Goal: Find contact information: Obtain details needed to contact an individual or organization

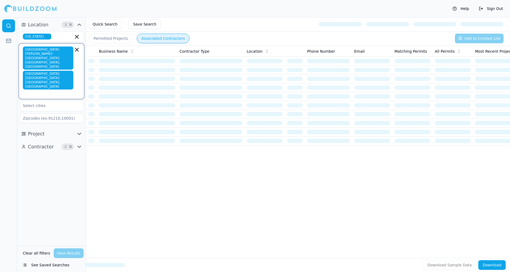
click at [76, 51] on icon "button" at bounding box center [77, 49] width 6 height 6
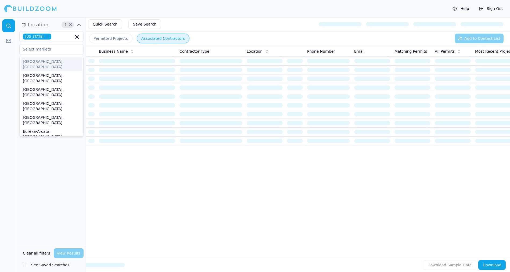
click at [53, 189] on div "Location 1 × [US_STATE] [GEOGRAPHIC_DATA], [GEOGRAPHIC_DATA] [GEOGRAPHIC_DATA],…" at bounding box center [51, 131] width 69 height 229
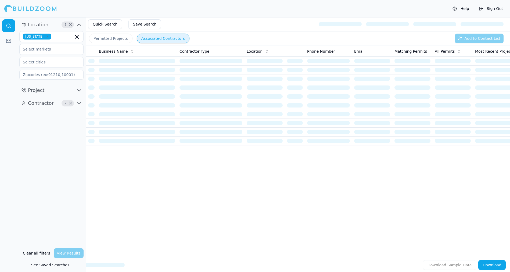
click at [55, 102] on button "Contractor 2 ×" at bounding box center [51, 103] width 64 height 9
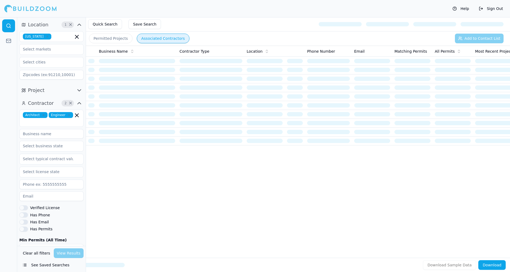
click at [45, 115] on icon "button" at bounding box center [43, 114] width 3 height 3
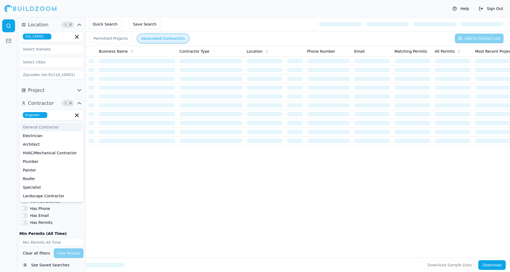
click at [45, 117] on span "Engineer" at bounding box center [35, 115] width 24 height 6
click at [45, 116] on span "Engineer" at bounding box center [35, 115] width 24 height 6
click at [43, 116] on icon "button" at bounding box center [43, 114] width 3 height 3
click at [43, 116] on input "text" at bounding box center [48, 115] width 57 height 10
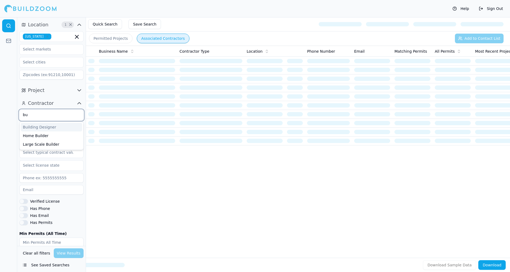
type input "[PERSON_NAME]"
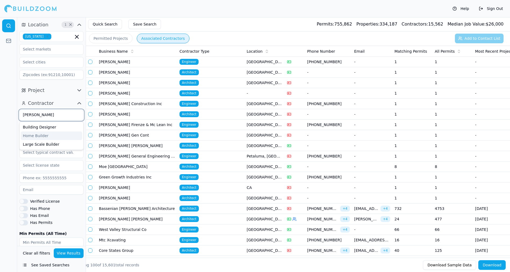
click at [60, 134] on div "Home Builder" at bounding box center [52, 135] width 62 height 9
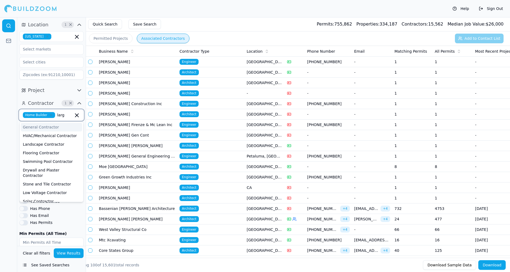
type input "large"
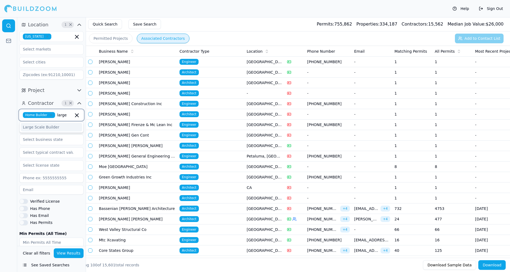
click at [58, 127] on div "Large Scale Builder" at bounding box center [52, 127] width 62 height 9
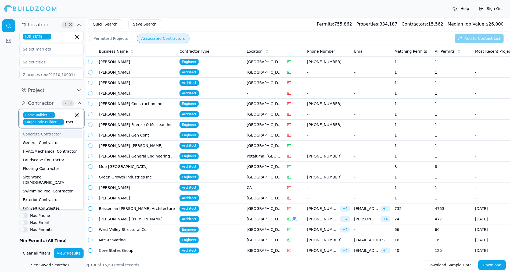
type input "contractor"
click at [57, 139] on div "General Contractor" at bounding box center [52, 142] width 62 height 9
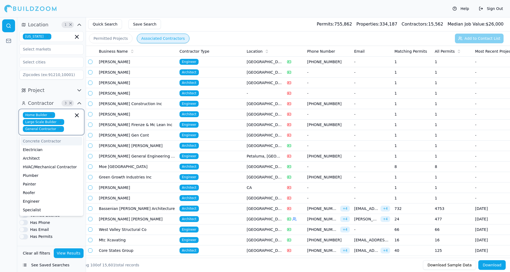
click at [57, 139] on div "Concrete Contractor" at bounding box center [52, 141] width 62 height 9
click at [61, 136] on icon "button" at bounding box center [62, 136] width 2 height 2
click at [53, 58] on input "text" at bounding box center [48, 62] width 57 height 10
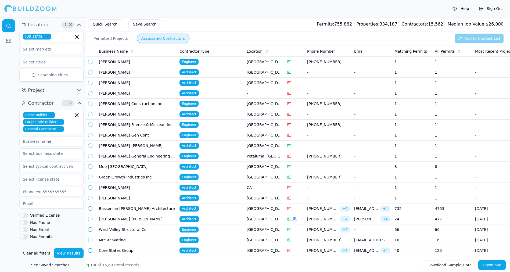
click at [52, 55] on div "[US_STATE] Searching cities..." at bounding box center [51, 55] width 64 height 48
click at [53, 51] on input "text" at bounding box center [48, 49] width 57 height 10
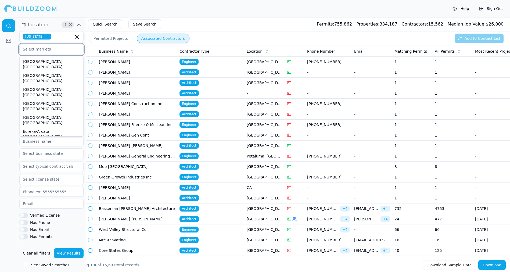
click at [70, 174] on div "[GEOGRAPHIC_DATA]-[GEOGRAPHIC_DATA]-[GEOGRAPHIC_DATA], [GEOGRAPHIC_DATA]" at bounding box center [52, 186] width 62 height 25
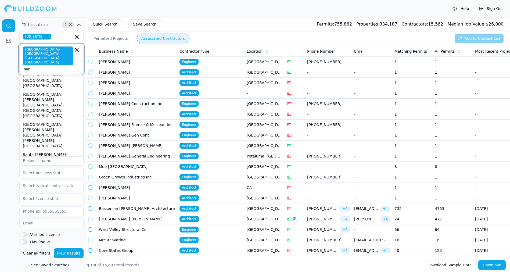
scroll to position [63, 0]
type input "san d"
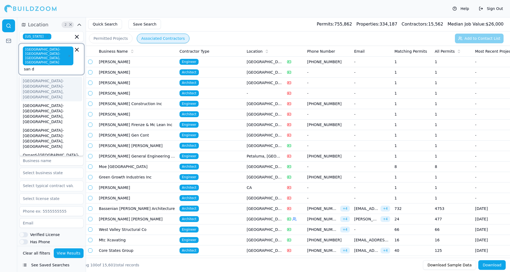
click at [58, 77] on div "[GEOGRAPHIC_DATA]-[GEOGRAPHIC_DATA]-[GEOGRAPHIC_DATA], [GEOGRAPHIC_DATA]" at bounding box center [52, 89] width 62 height 25
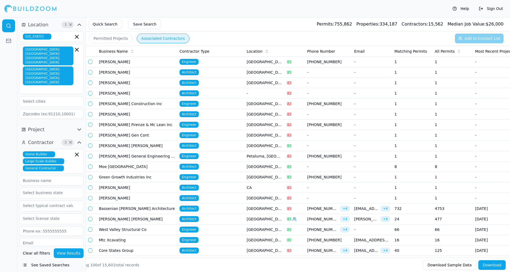
click at [39, 232] on div "Home Builder Large Scale Builder General Contractor Verified License Has Phone …" at bounding box center [51, 238] width 64 height 178
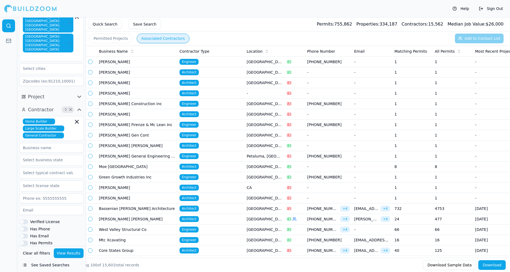
scroll to position [43, 0]
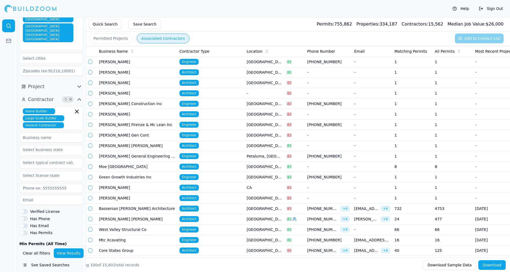
click at [23, 216] on button "Has Phone" at bounding box center [23, 218] width 9 height 5
click at [42, 219] on div "Home Builder Large Scale Builder General Contractor Verified License Has Phone …" at bounding box center [51, 195] width 64 height 178
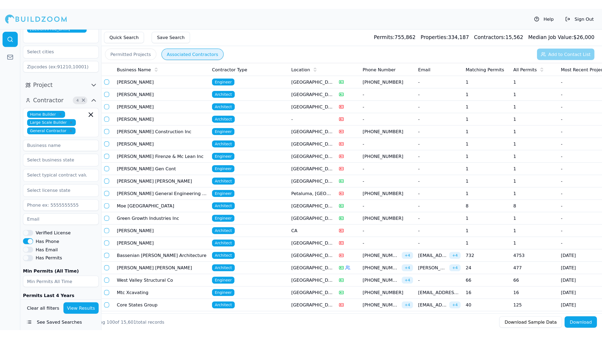
scroll to position [70, 0]
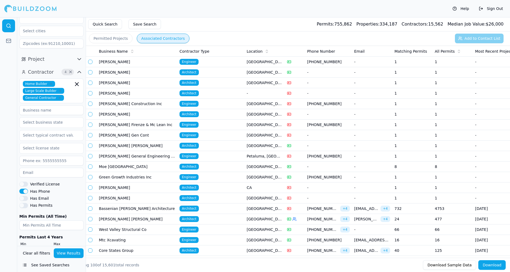
click at [39, 247] on input "number" at bounding box center [34, 252] width 31 height 10
type input "50"
click at [74, 254] on button "View Results" at bounding box center [69, 253] width 30 height 10
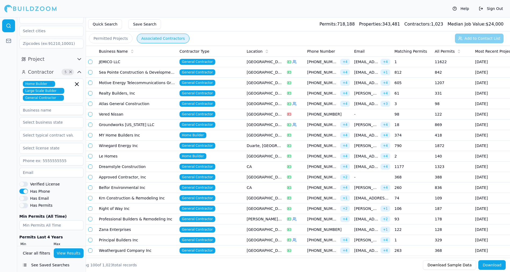
click at [363, 62] on span "[EMAIL_ADDRESS][DOMAIN_NAME]" at bounding box center [366, 61] width 24 height 5
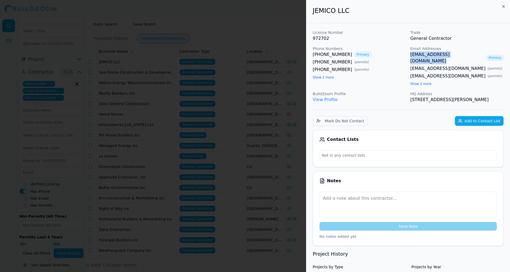
copy link "[EMAIL_ADDRESS][DOMAIN_NAME]"
click at [259, 33] on div at bounding box center [255, 136] width 510 height 272
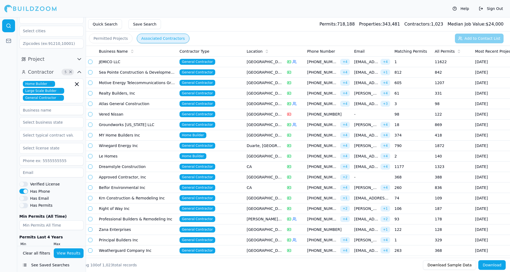
click at [371, 72] on span "[EMAIL_ADDRESS][DOMAIN_NAME]" at bounding box center [366, 72] width 24 height 5
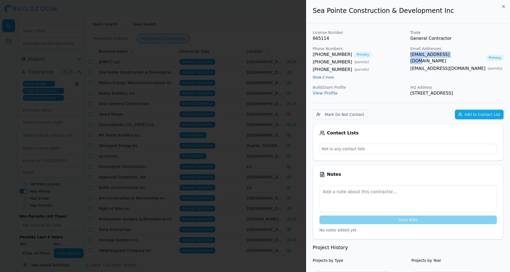
drag, startPoint x: 410, startPoint y: 53, endPoint x: 454, endPoint y: 56, distance: 44.4
click at [454, 56] on div "License Number 665114 Trade General Contractor Phone Numbers [PHONE_NUMBER] Pri…" at bounding box center [408, 63] width 191 height 67
copy link "[EMAIL_ADDRESS][DOMAIN_NAME]"
click at [454, 65] on div "[EMAIL_ADDRESS][DOMAIN_NAME] ( permits )" at bounding box center [456, 68] width 93 height 6
drag, startPoint x: 453, startPoint y: 61, endPoint x: 448, endPoint y: 61, distance: 5.6
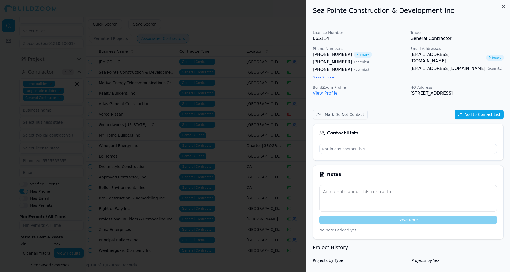
click at [440, 65] on link "[EMAIL_ADDRESS][DOMAIN_NAME]" at bounding box center [447, 68] width 75 height 6
copy link "[EMAIL_ADDRESS][DOMAIN_NAME]"
drag, startPoint x: 452, startPoint y: 62, endPoint x: 67, endPoint y: 2, distance: 390.3
click at [0, 17] on body "Help Sign Out Location 3 × [US_STATE] [GEOGRAPHIC_DATA]-[GEOGRAPHIC_DATA]-[GEOG…" at bounding box center [255, 144] width 510 height 255
click at [266, 25] on div at bounding box center [255, 136] width 510 height 272
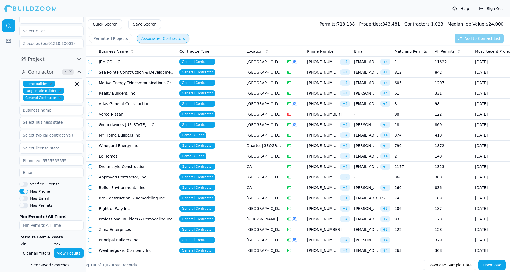
click at [160, 85] on td "Motive Energy Telecommunications Group Inc" at bounding box center [137, 83] width 81 height 10
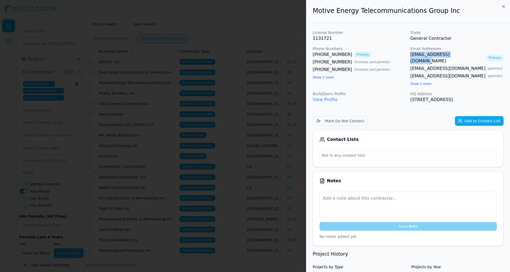
copy link "[EMAIL_ADDRESS][DOMAIN_NAME]"
drag, startPoint x: 423, startPoint y: 56, endPoint x: 183, endPoint y: 3, distance: 246.1
click at [0, 17] on body "Help Sign Out Location 3 × [US_STATE] [GEOGRAPHIC_DATA]-[GEOGRAPHIC_DATA]-[GEOG…" at bounding box center [255, 144] width 510 height 255
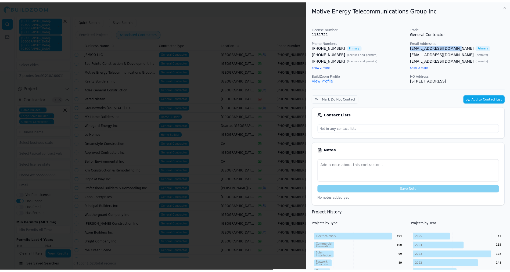
scroll to position [70, 0]
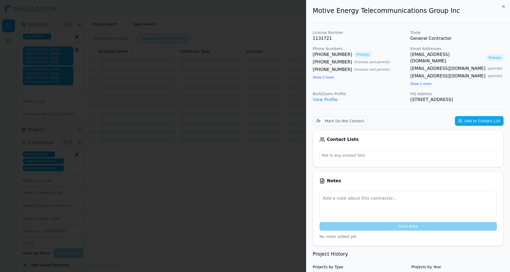
click at [501, 7] on h2 "Motive Energy Telecommunications Group Inc" at bounding box center [408, 10] width 191 height 9
click at [503, 6] on icon "button" at bounding box center [503, 6] width 4 height 4
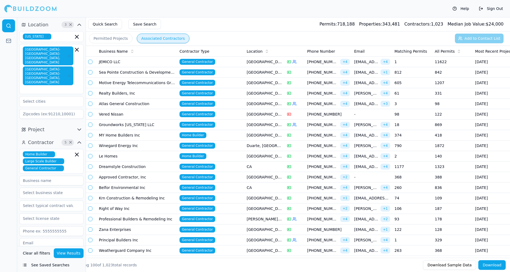
click at [124, 94] on td "Realty Builders, Inc" at bounding box center [137, 93] width 81 height 10
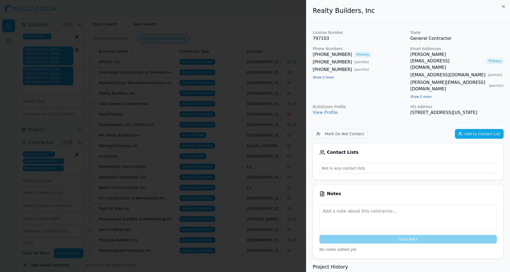
click at [501, 6] on div "Realty Builders, Inc" at bounding box center [408, 11] width 204 height 23
click at [502, 6] on icon "button" at bounding box center [503, 6] width 4 height 4
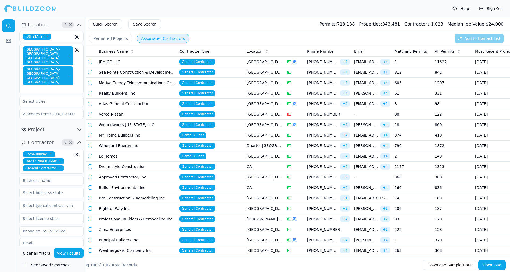
click at [156, 106] on td "Atlas General Construction" at bounding box center [137, 104] width 81 height 10
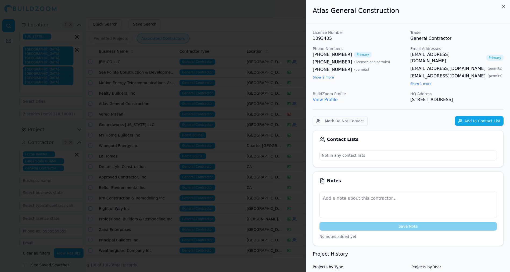
click at [252, 23] on div at bounding box center [255, 136] width 510 height 272
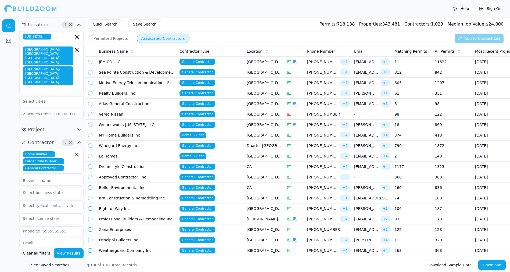
click at [135, 117] on td "Vered Nissan" at bounding box center [137, 114] width 81 height 10
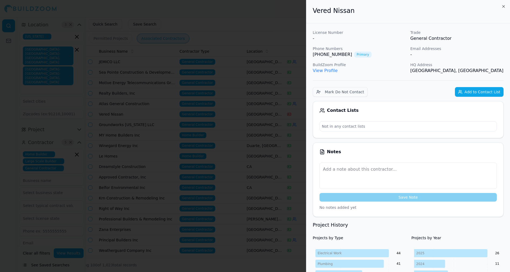
click at [284, 24] on div at bounding box center [255, 136] width 510 height 272
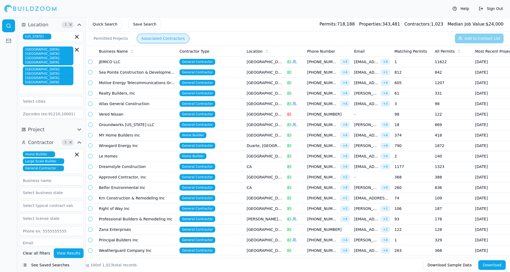
click at [121, 129] on td "Groundworks [US_STATE] LLC" at bounding box center [137, 125] width 81 height 10
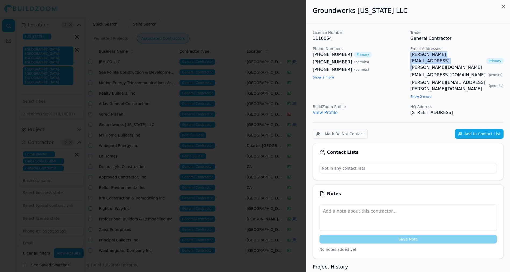
click at [453, 72] on link "[EMAIL_ADDRESS][DOMAIN_NAME]" at bounding box center [447, 75] width 75 height 6
click at [503, 7] on icon "button" at bounding box center [503, 6] width 4 height 4
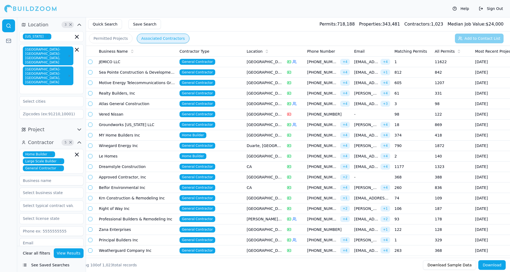
click at [150, 123] on td "Groundworks [US_STATE] LLC" at bounding box center [137, 125] width 81 height 10
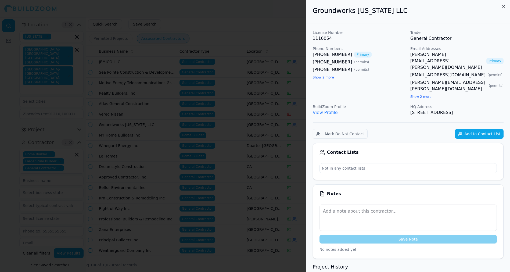
click at [140, 153] on div at bounding box center [255, 136] width 510 height 272
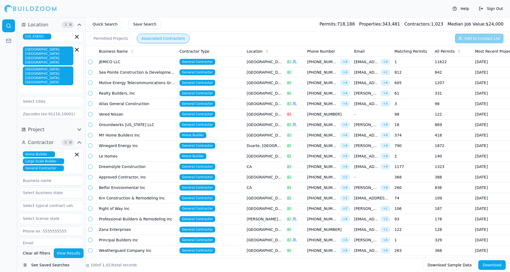
click at [139, 126] on td "Groundworks [US_STATE] LLC" at bounding box center [137, 125] width 81 height 10
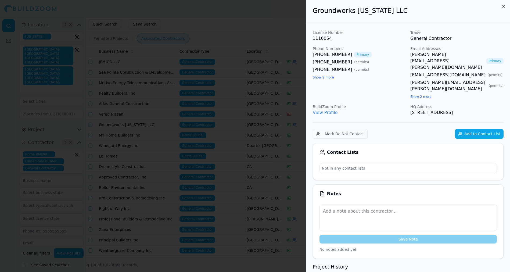
click at [131, 140] on div at bounding box center [255, 136] width 510 height 272
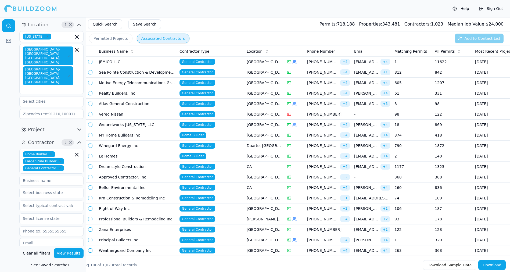
click at [131, 139] on td "MY Home Builders Inc" at bounding box center [137, 135] width 81 height 10
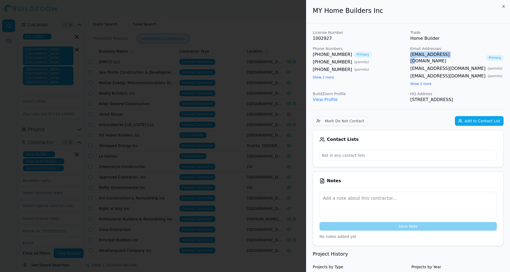
copy link "[EMAIL_ADDRESS][DOMAIN_NAME]"
drag, startPoint x: 450, startPoint y: 62, endPoint x: 414, endPoint y: 61, distance: 36.0
click at [414, 65] on div "[EMAIL_ADDRESS][DOMAIN_NAME] ( permits )" at bounding box center [456, 68] width 93 height 6
click at [44, 20] on div at bounding box center [255, 136] width 510 height 272
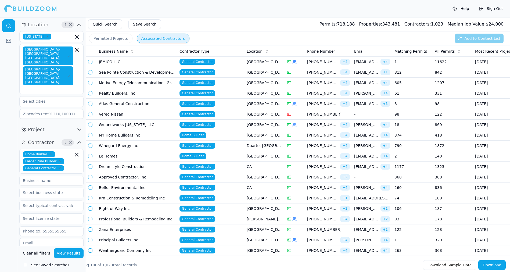
click at [114, 144] on td "Winegard Energy Inc" at bounding box center [137, 146] width 81 height 10
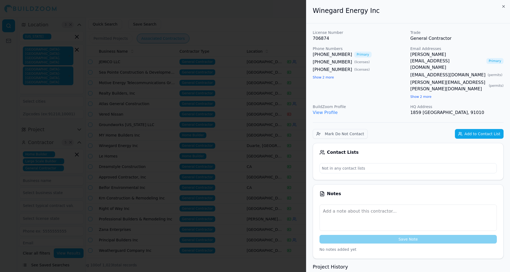
click at [392, 53] on div "[PHONE_NUMBER] Primary" at bounding box center [359, 54] width 93 height 6
click at [182, 43] on div at bounding box center [255, 136] width 510 height 272
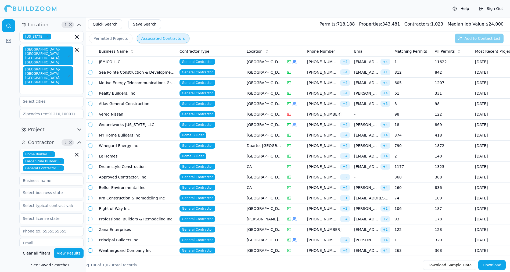
click at [127, 134] on td "MY Home Builders Inc" at bounding box center [137, 135] width 81 height 10
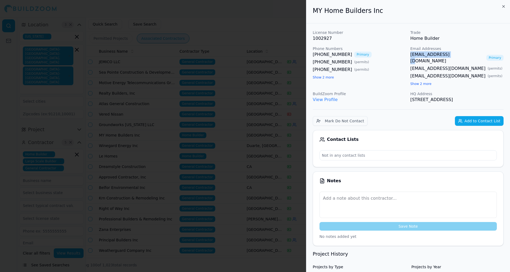
copy link "[EMAIL_ADDRESS][DOMAIN_NAME]"
drag, startPoint x: 442, startPoint y: 53, endPoint x: 308, endPoint y: 3, distance: 142.9
click at [0, 17] on body "Help Sign Out Location 3 × [US_STATE] [GEOGRAPHIC_DATA]-[GEOGRAPHIC_DATA]-[GEOG…" at bounding box center [255, 144] width 510 height 255
click at [504, 6] on icon "button" at bounding box center [504, 6] width 2 height 2
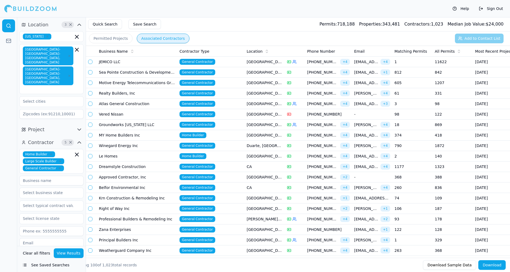
click at [116, 144] on td "Winegard Energy Inc" at bounding box center [137, 146] width 81 height 10
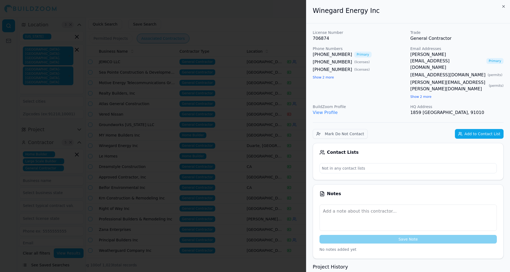
click at [456, 55] on link "[PERSON_NAME][EMAIL_ADDRESS][DOMAIN_NAME]" at bounding box center [447, 60] width 74 height 19
click at [255, 14] on div at bounding box center [255, 136] width 510 height 272
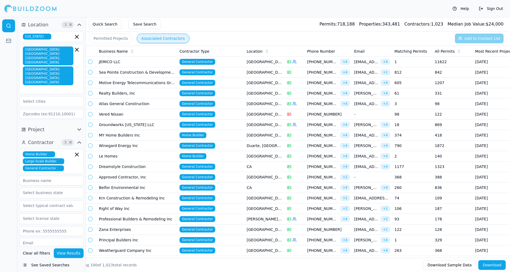
click at [121, 135] on td "MY Home Builders Inc" at bounding box center [137, 135] width 81 height 10
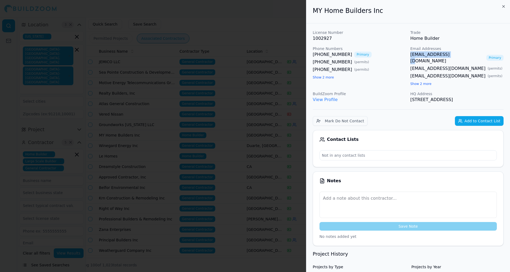
copy link "[EMAIL_ADDRESS][DOMAIN_NAME]"
click at [203, 30] on div at bounding box center [255, 136] width 510 height 272
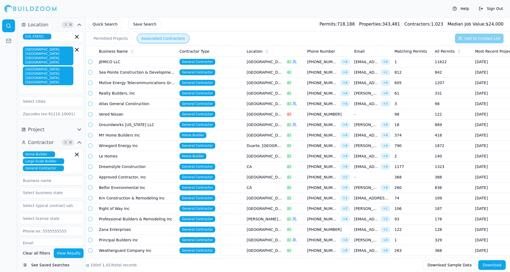
click at [126, 154] on td "Le Homes" at bounding box center [137, 156] width 81 height 10
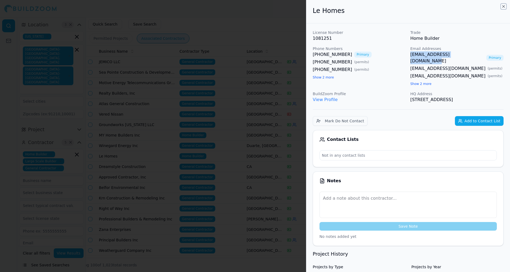
click at [503, 7] on icon "button" at bounding box center [503, 6] width 4 height 4
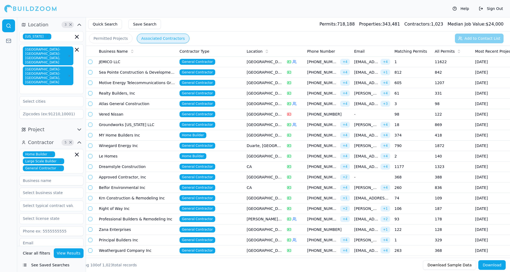
click at [108, 167] on td "Dreamstyle Construction" at bounding box center [137, 167] width 81 height 10
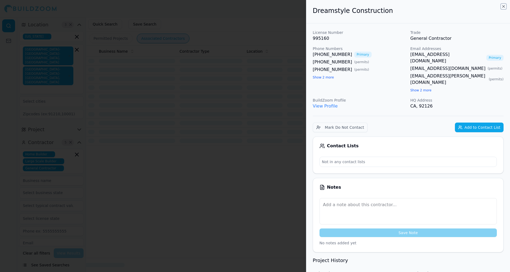
click at [504, 8] on icon "button" at bounding box center [504, 6] width 2 height 2
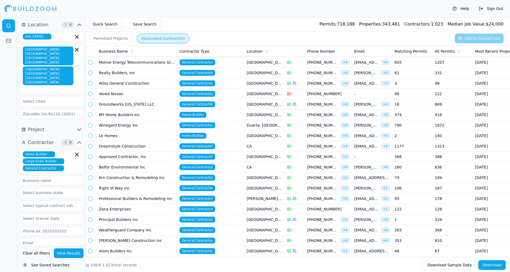
scroll to position [21, 0]
click at [128, 156] on td "Approved Contractor, Inc" at bounding box center [137, 156] width 81 height 10
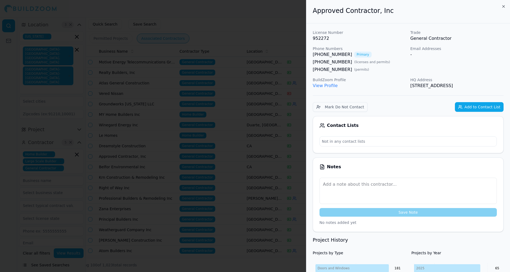
click at [230, 95] on div at bounding box center [255, 136] width 510 height 272
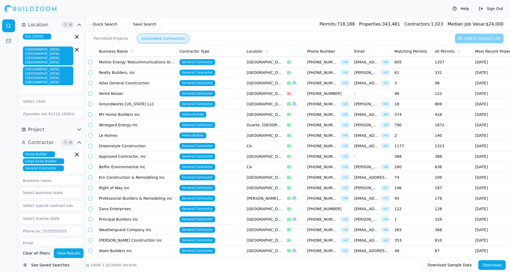
click at [120, 167] on td "Belfor Environmental Inc" at bounding box center [137, 167] width 81 height 10
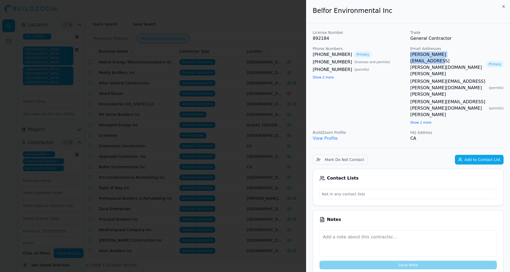
copy link "[PERSON_NAME][EMAIL_ADDRESS][PERSON_NAME][DOMAIN_NAME][PERSON_NAME]"
click at [218, 28] on div at bounding box center [255, 136] width 510 height 272
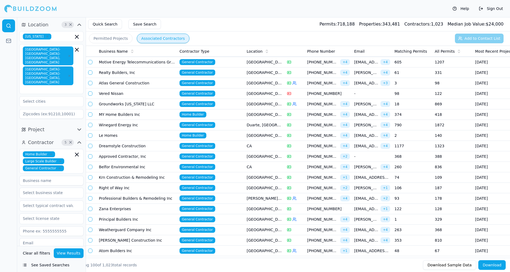
click at [123, 173] on td "Krn Construction & Remodeling Inc" at bounding box center [137, 177] width 81 height 10
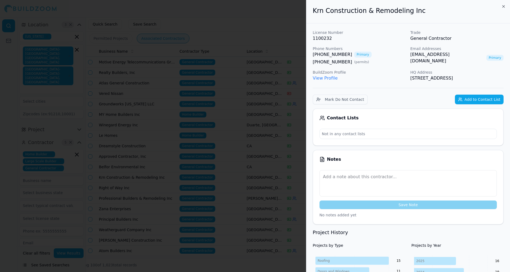
click at [426, 55] on link "[EMAIL_ADDRESS][DOMAIN_NAME]" at bounding box center [447, 57] width 74 height 13
click at [284, 24] on div at bounding box center [255, 136] width 510 height 272
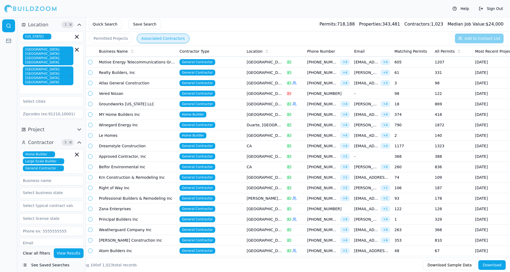
click at [121, 174] on td "Krn Construction & Remodeling Inc" at bounding box center [137, 177] width 81 height 10
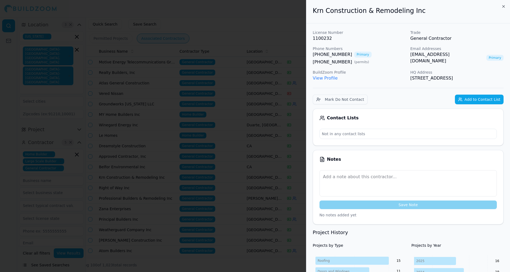
click at [121, 174] on div at bounding box center [255, 136] width 510 height 272
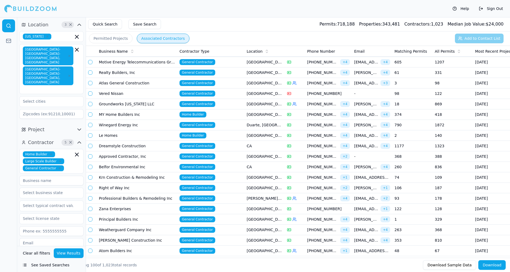
click at [125, 190] on td "Right of Way Inc" at bounding box center [137, 188] width 81 height 10
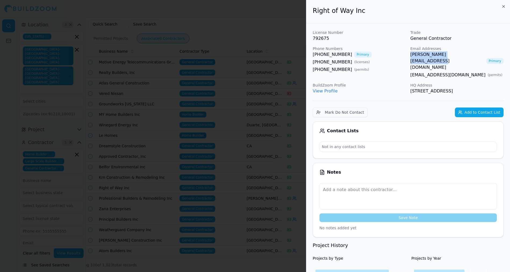
copy link "[PERSON_NAME][EMAIL_ADDRESS][DOMAIN_NAME]"
click at [260, 101] on div at bounding box center [255, 136] width 510 height 272
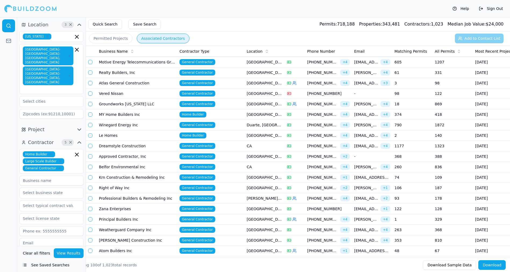
click at [124, 163] on td "Belfor Environmental Inc" at bounding box center [137, 167] width 81 height 10
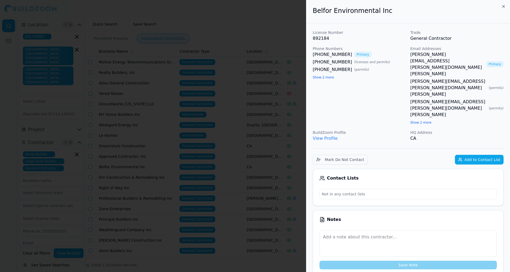
click at [128, 188] on div at bounding box center [255, 136] width 510 height 272
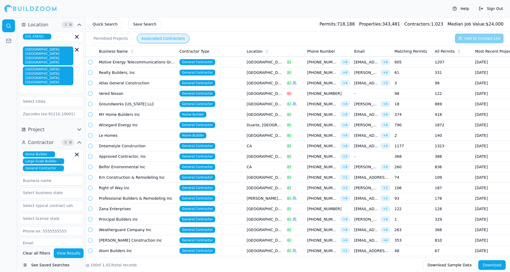
click at [128, 188] on td "Right of Way Inc" at bounding box center [137, 188] width 81 height 10
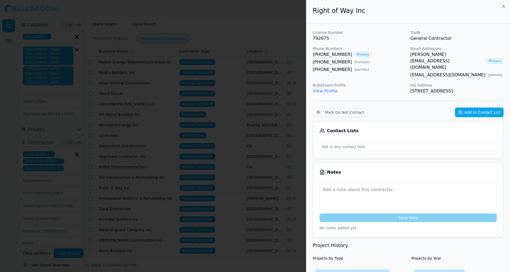
click at [130, 195] on div at bounding box center [255, 136] width 510 height 272
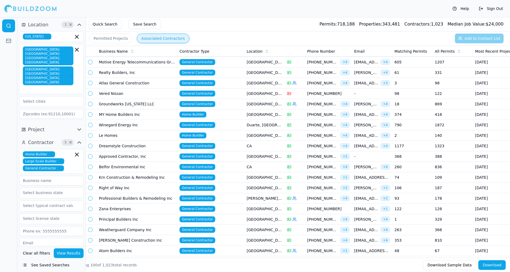
click at [132, 197] on td "Professional Builders & Remodeling Inc" at bounding box center [137, 198] width 81 height 10
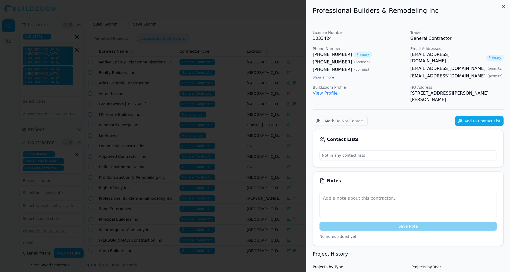
copy link "[EMAIL_ADDRESS][DOMAIN_NAME]"
click at [502, 6] on icon "button" at bounding box center [503, 6] width 4 height 4
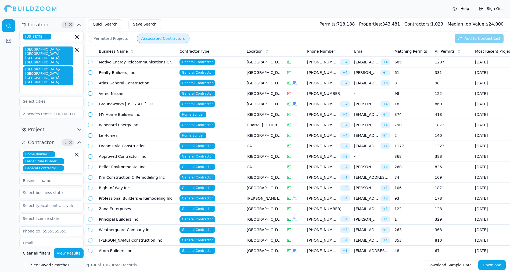
click at [124, 205] on td "Zana Enterprises" at bounding box center [137, 209] width 81 height 10
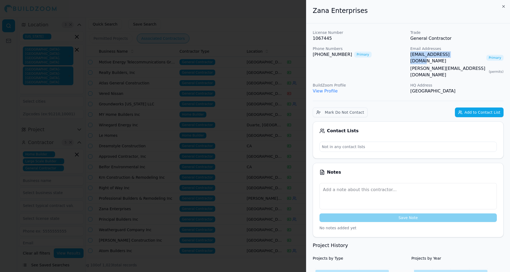
click at [266, 19] on div at bounding box center [255, 136] width 510 height 272
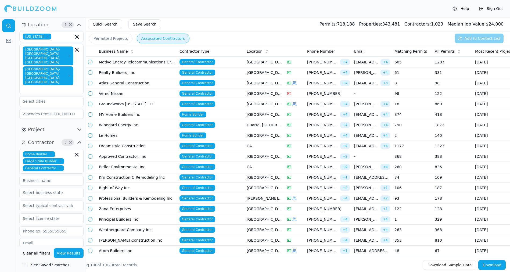
click at [130, 218] on td "Principal Builders Inc" at bounding box center [137, 219] width 81 height 10
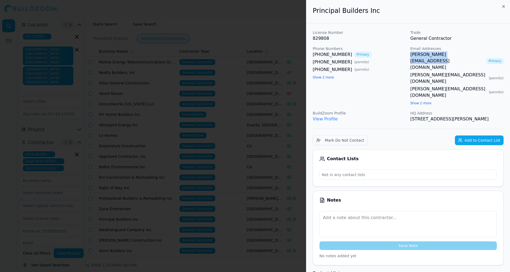
click at [212, 5] on div at bounding box center [255, 136] width 510 height 272
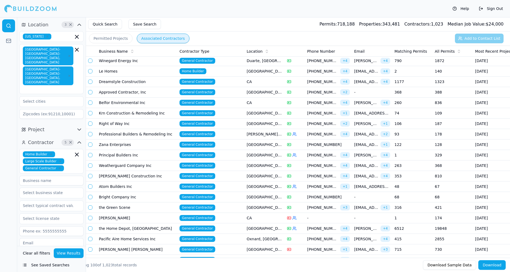
scroll to position [94, 0]
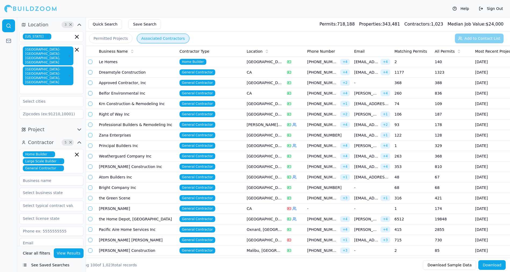
click at [122, 137] on td "Zana Enterprises" at bounding box center [137, 135] width 81 height 10
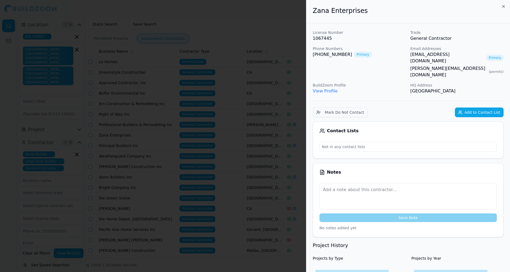
click at [122, 142] on div at bounding box center [255, 136] width 510 height 272
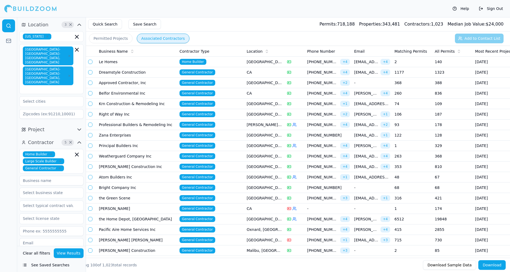
click at [123, 144] on td "Principal Builders Inc" at bounding box center [137, 146] width 81 height 10
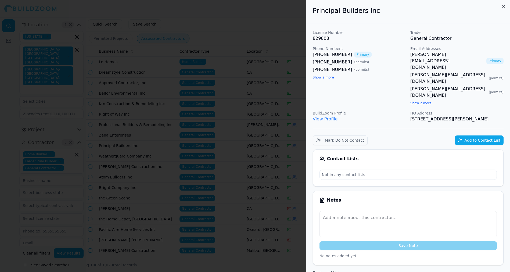
click at [131, 155] on div at bounding box center [255, 136] width 510 height 272
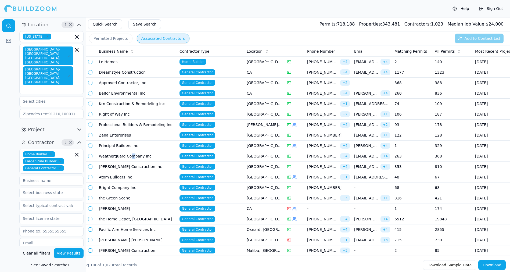
click at [131, 155] on td "Weatherguard Company Inc" at bounding box center [137, 156] width 81 height 10
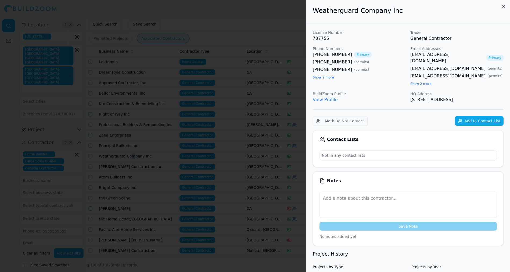
click at [238, 17] on div at bounding box center [255, 136] width 510 height 272
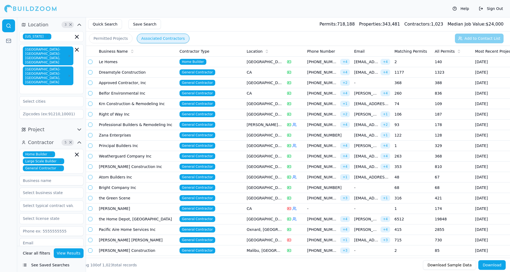
click at [140, 148] on td "Principal Builders Inc" at bounding box center [137, 146] width 81 height 10
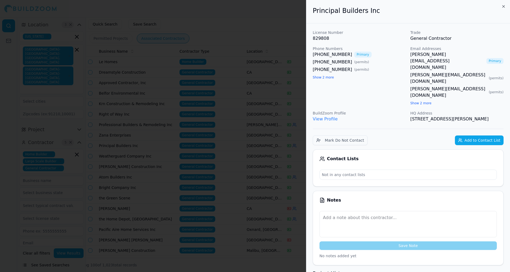
click at [177, 61] on div at bounding box center [255, 136] width 510 height 272
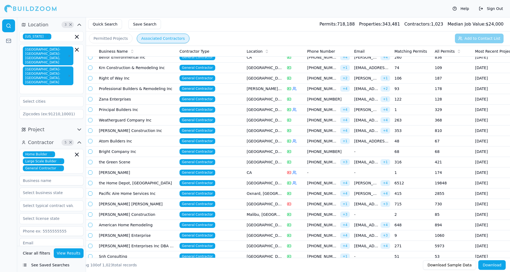
scroll to position [150, 0]
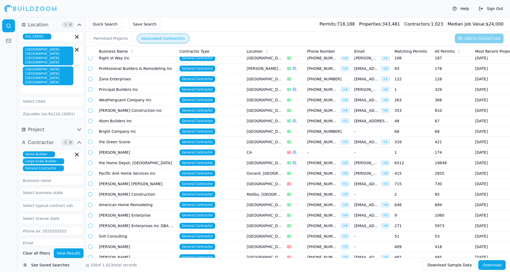
click at [117, 110] on td "[PERSON_NAME] Construction Inc" at bounding box center [137, 110] width 81 height 10
